Goal: Task Accomplishment & Management: Complete application form

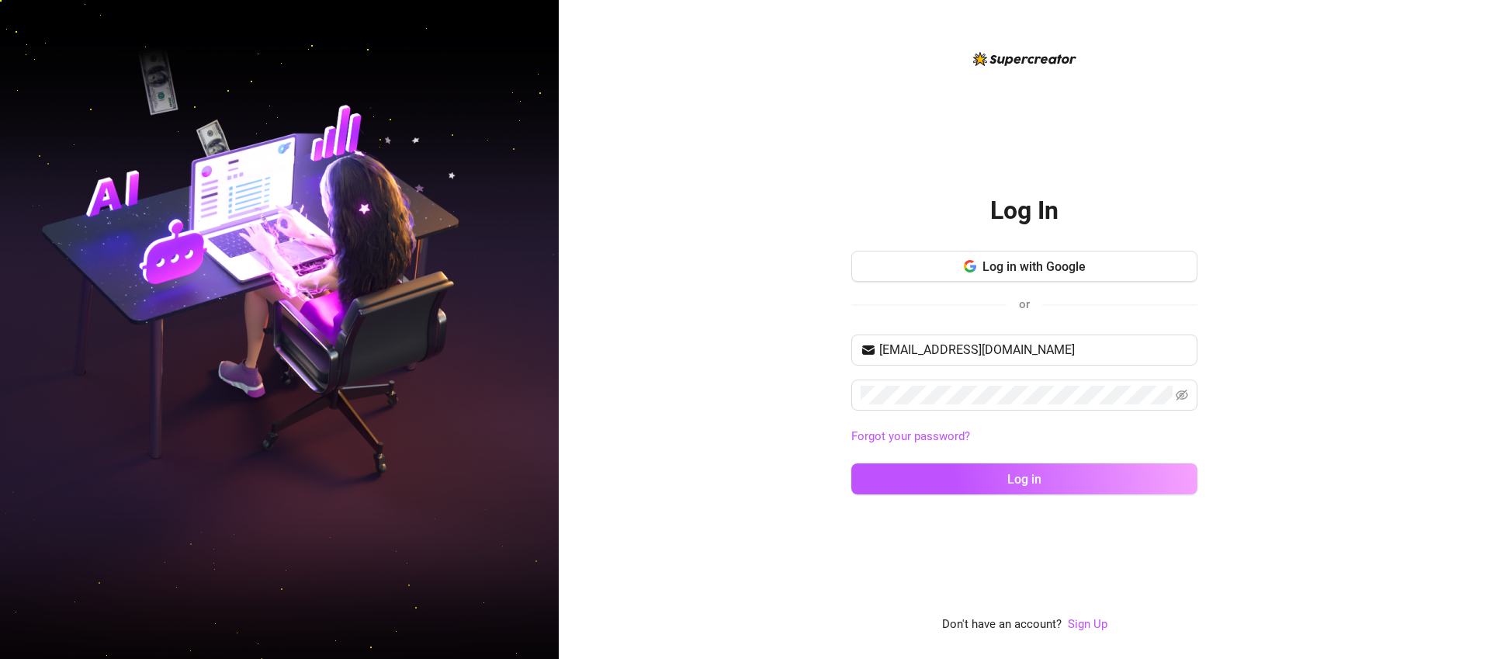
click at [715, 153] on div "Log In Log in with Google or [EMAIL_ADDRESS][DOMAIN_NAME] Forgot your password?…" at bounding box center [1024, 329] width 931 height 659
click at [1101, 622] on link "Sign Up" at bounding box center [1088, 624] width 40 height 14
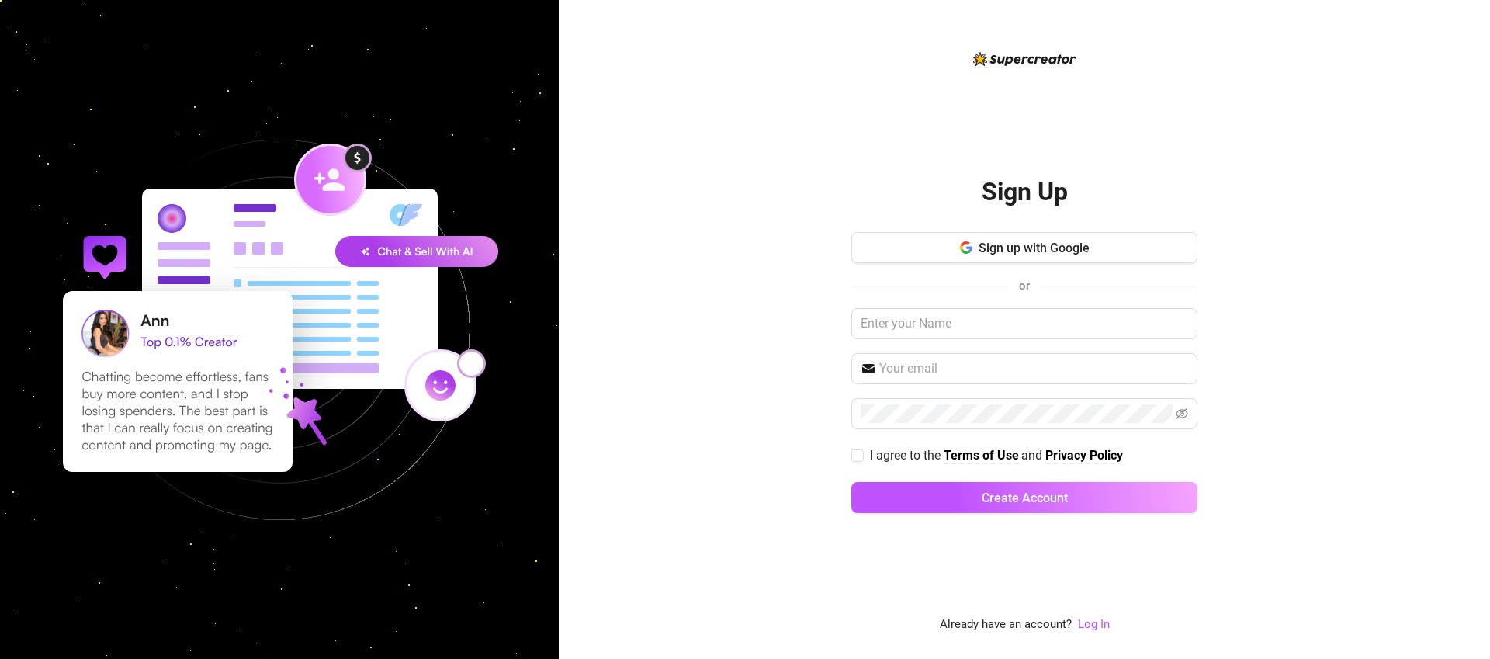
click at [1012, 301] on div "Sign up with Google or I agree to the Terms of Use and Privacy Policy Create Ac…" at bounding box center [1024, 379] width 346 height 295
drag, startPoint x: 1008, startPoint y: 313, endPoint x: 1002, endPoint y: 325, distance: 13.5
click at [1004, 321] on input "text" at bounding box center [1024, 323] width 346 height 31
type input "tester1234454"
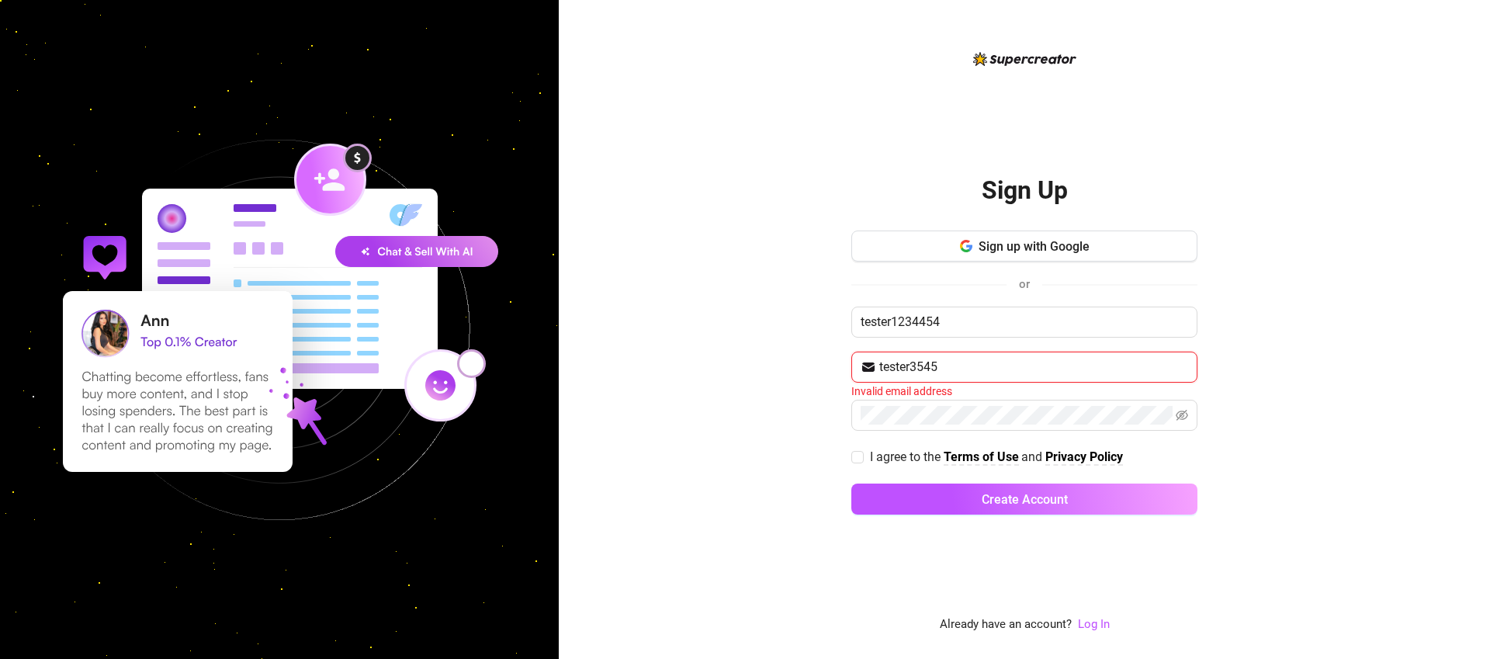
type input "tester3545"
click at [919, 330] on input "tester1234454" at bounding box center [1024, 321] width 346 height 31
drag, startPoint x: 943, startPoint y: 321, endPoint x: 898, endPoint y: 324, distance: 45.1
click at [892, 322] on input "tester1234454" at bounding box center [1024, 321] width 346 height 31
type input "testerjoejoe"
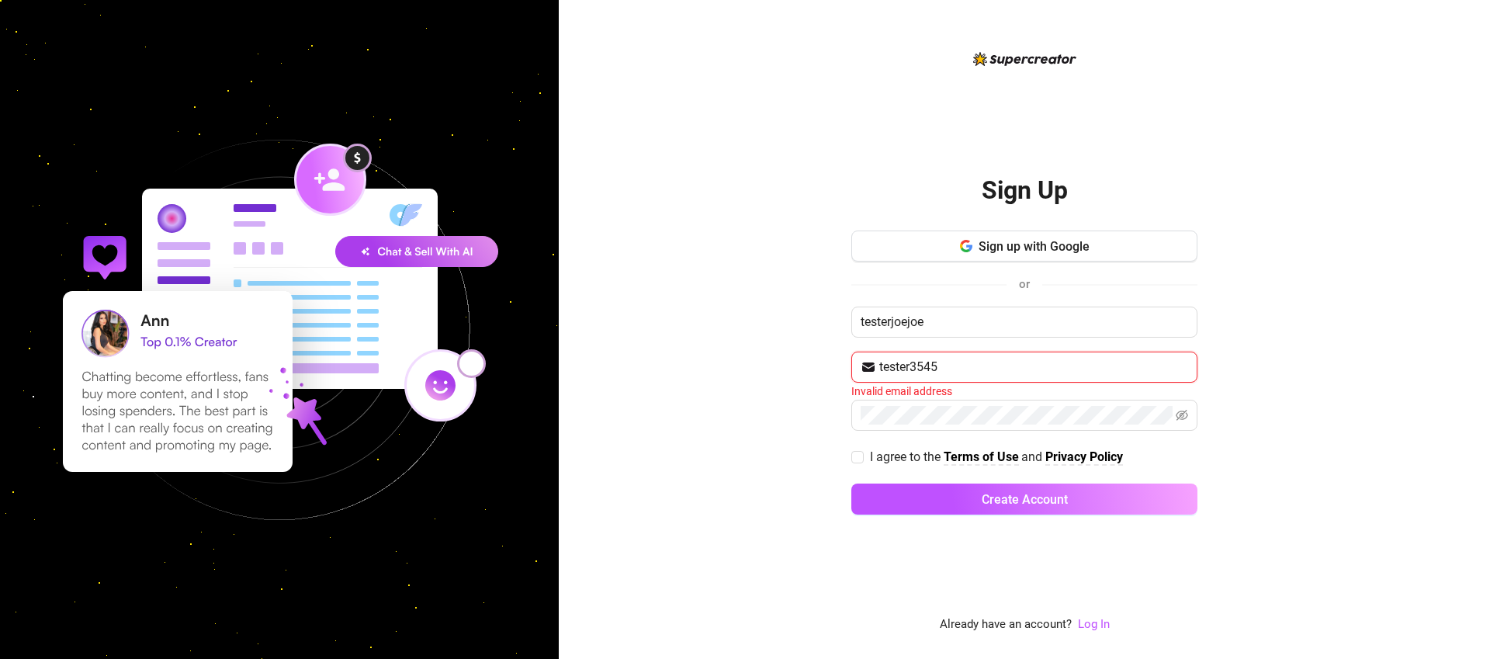
click at [1044, 372] on input "tester3545" at bounding box center [1033, 367] width 309 height 19
click at [943, 452] on span "I agree to the" at bounding box center [907, 456] width 74 height 15
click at [862, 452] on input "I agree to the Terms of Use and Privacy Policy" at bounding box center [856, 456] width 11 height 11
checkbox input "true"
click at [943, 496] on button "Create Account" at bounding box center [1024, 498] width 346 height 31
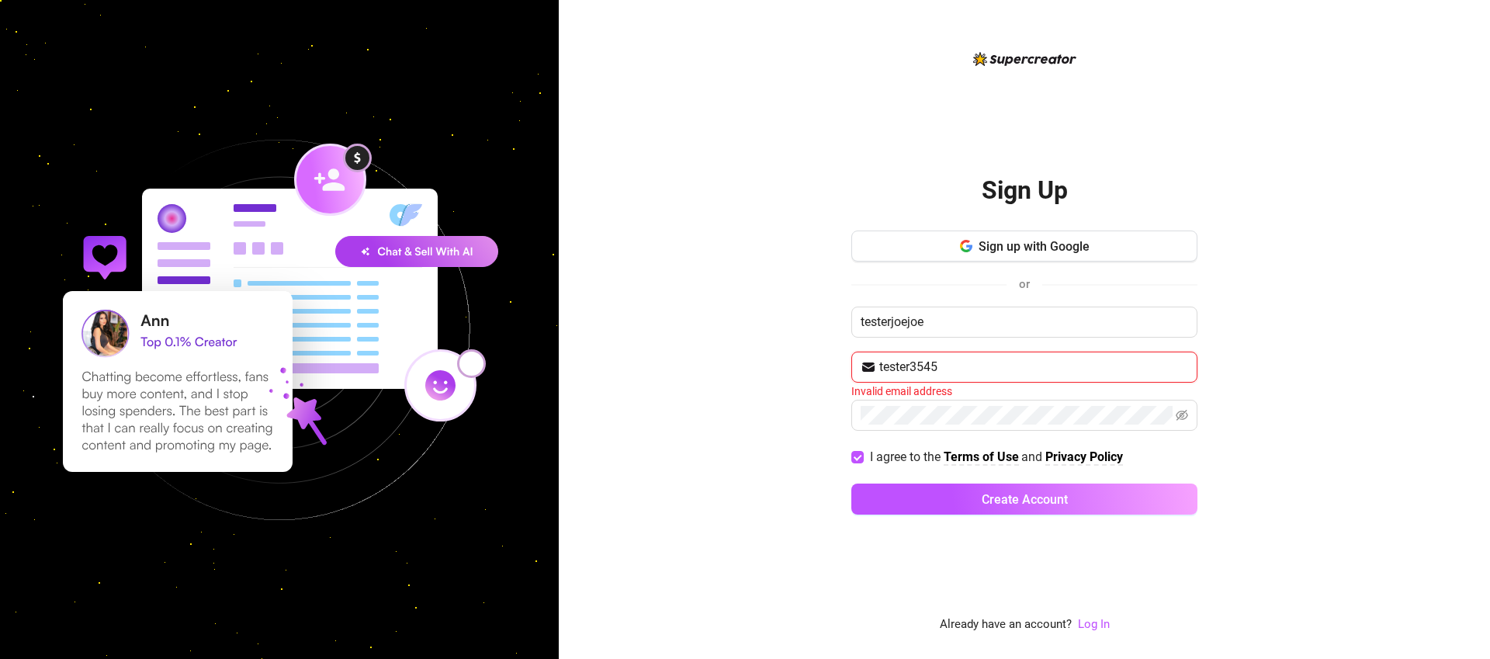
click at [985, 365] on input "tester3545" at bounding box center [1033, 367] width 309 height 19
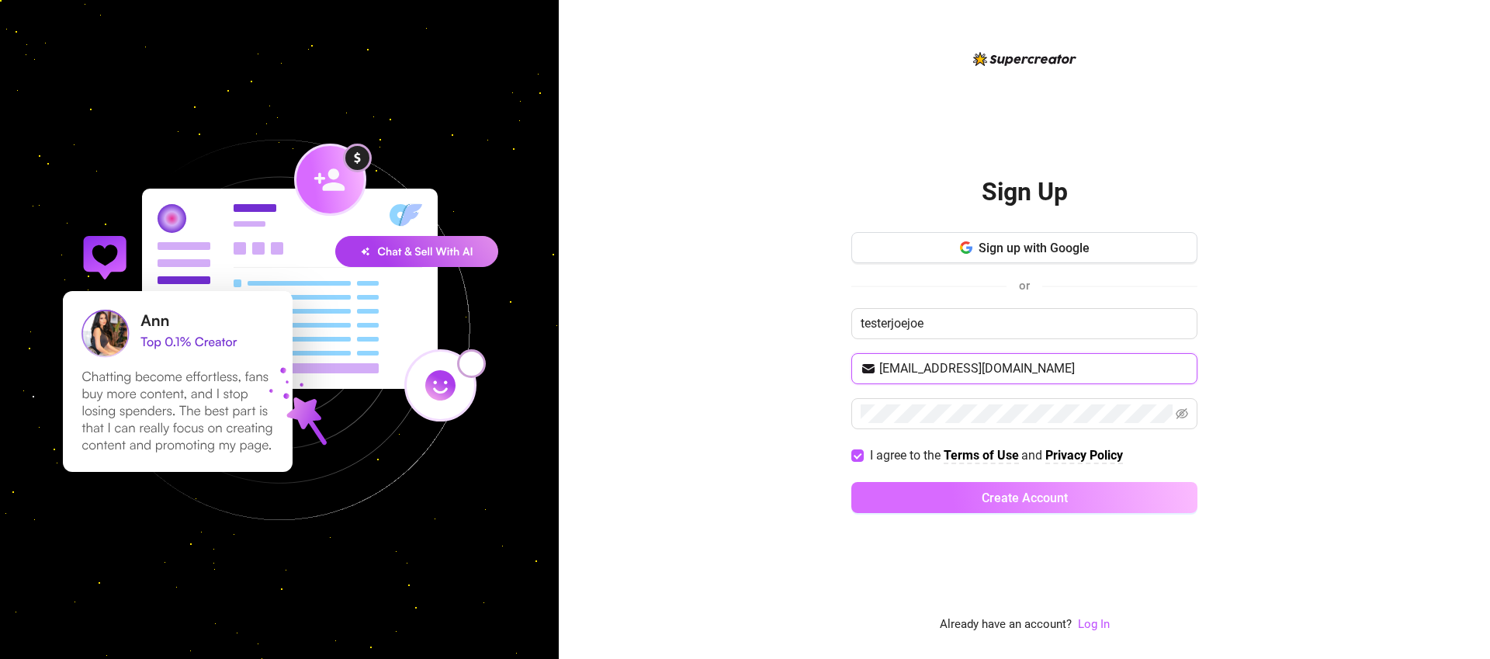
type input "[EMAIL_ADDRESS][DOMAIN_NAME]"
click at [1123, 508] on button "Create Account" at bounding box center [1024, 497] width 346 height 31
